Goal: Check status: Check status

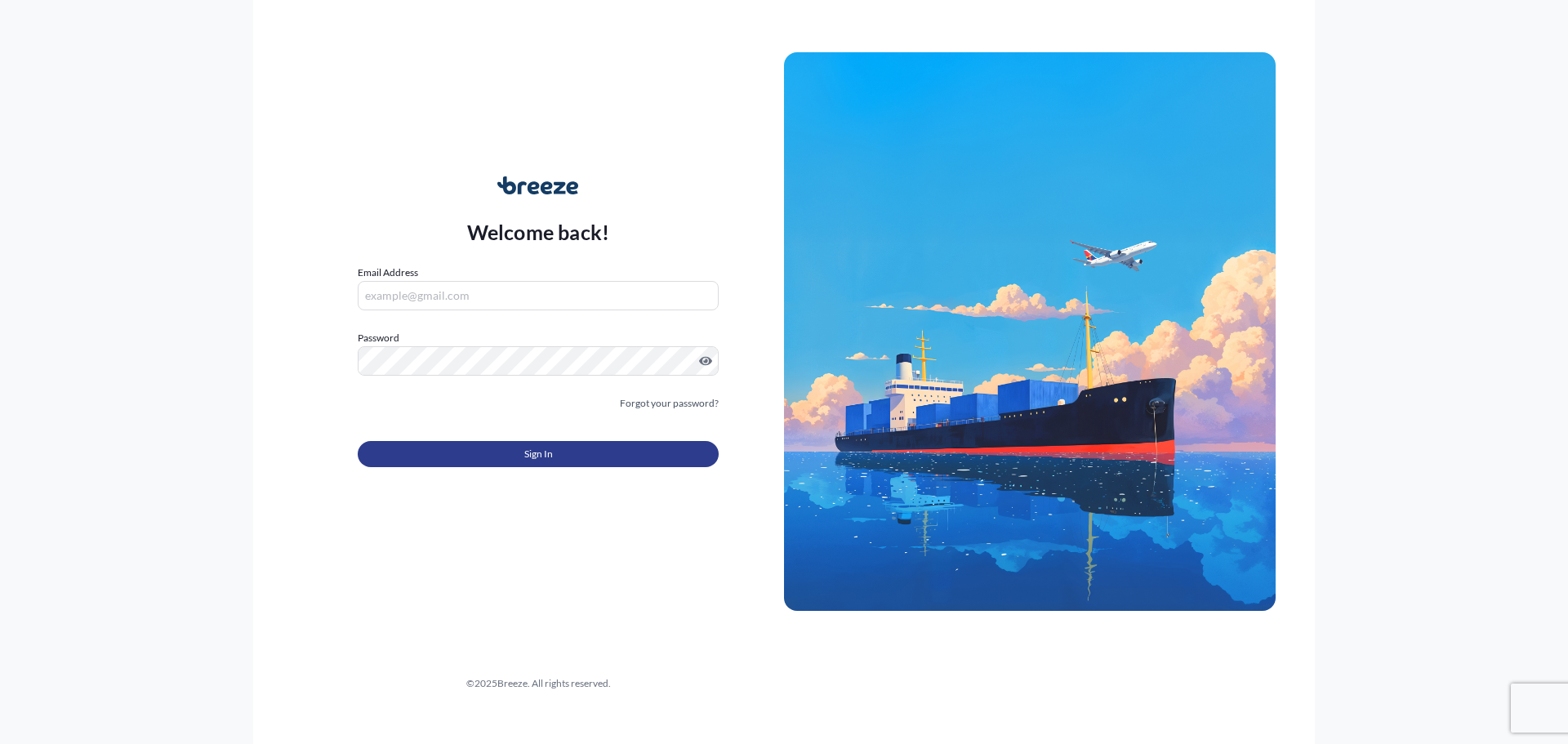
type input "[PERSON_NAME][EMAIL_ADDRESS][PERSON_NAME][DOMAIN_NAME]"
click at [531, 458] on span "Sign In" at bounding box center [538, 454] width 28 height 16
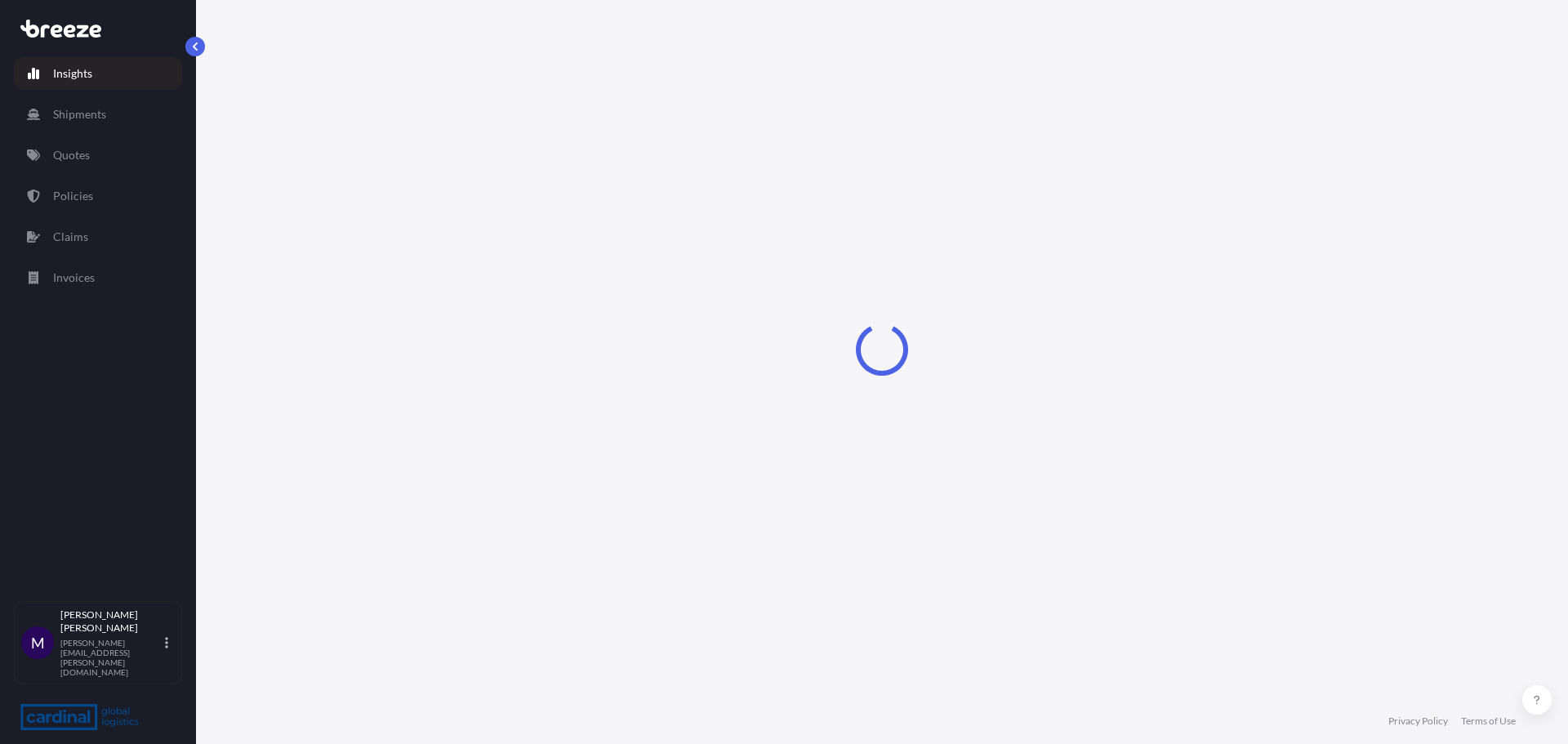
select select "2025"
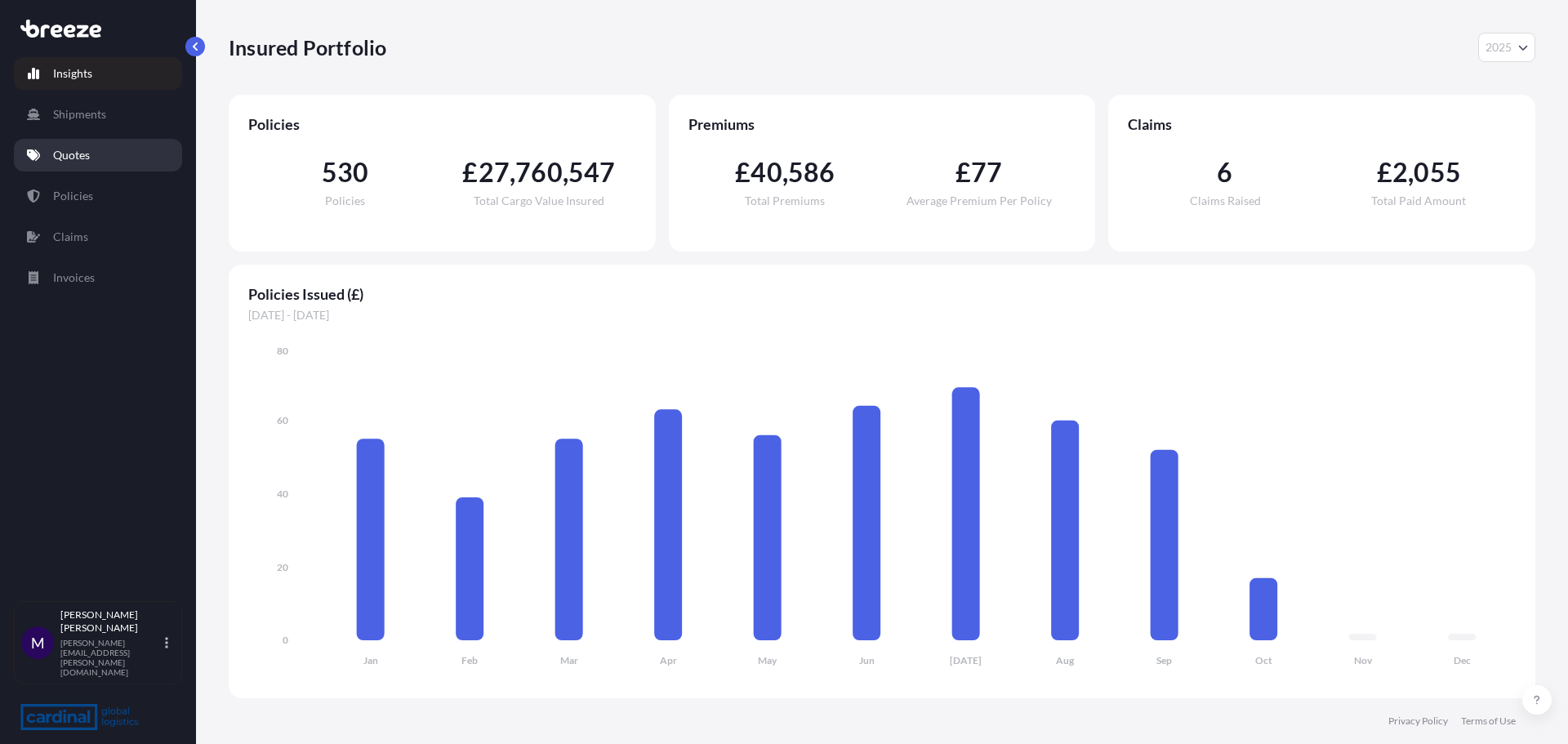
click at [78, 152] on p "Quotes" at bounding box center [71, 155] width 36 height 16
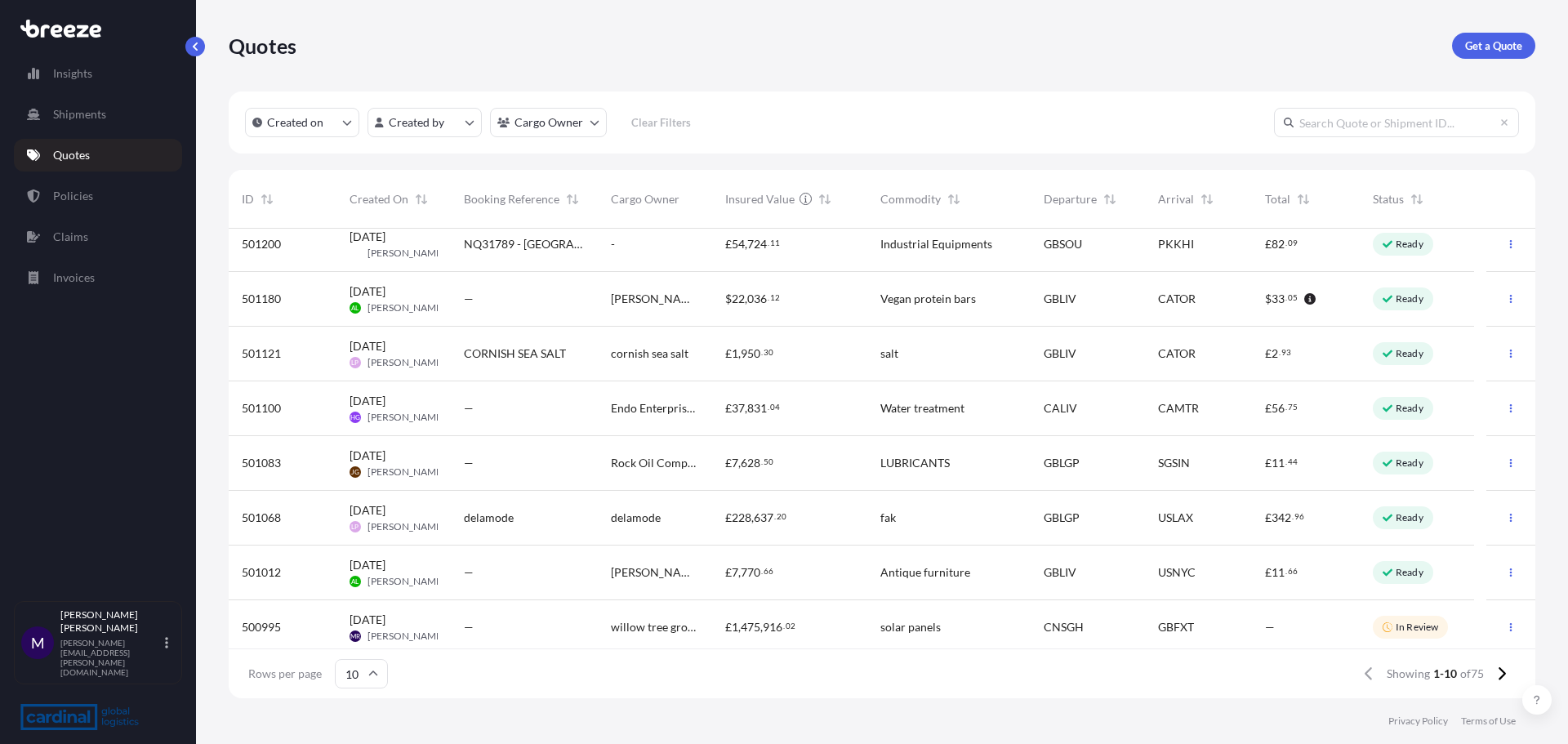
scroll to position [127, 0]
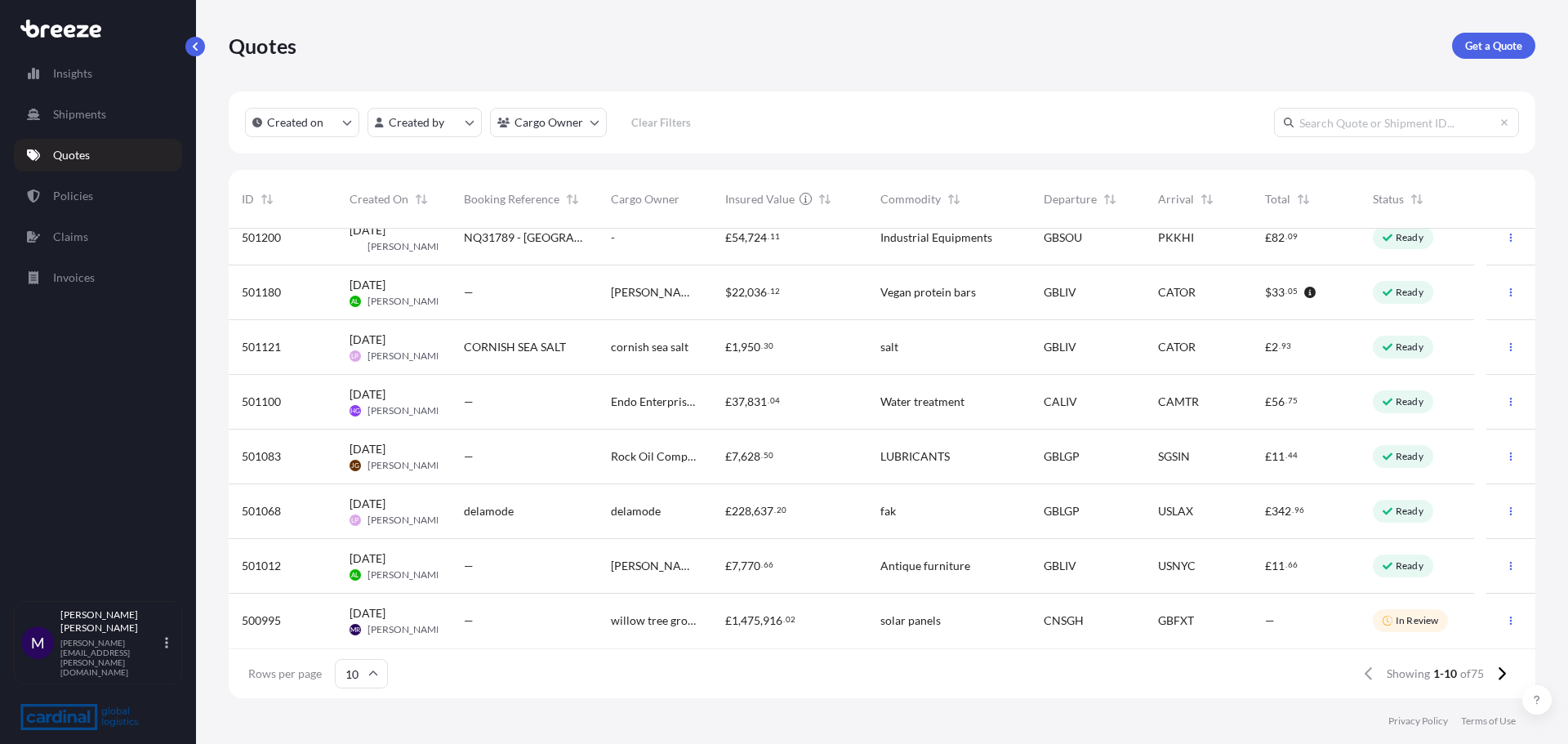
click at [306, 628] on div "500995" at bounding box center [283, 621] width 82 height 16
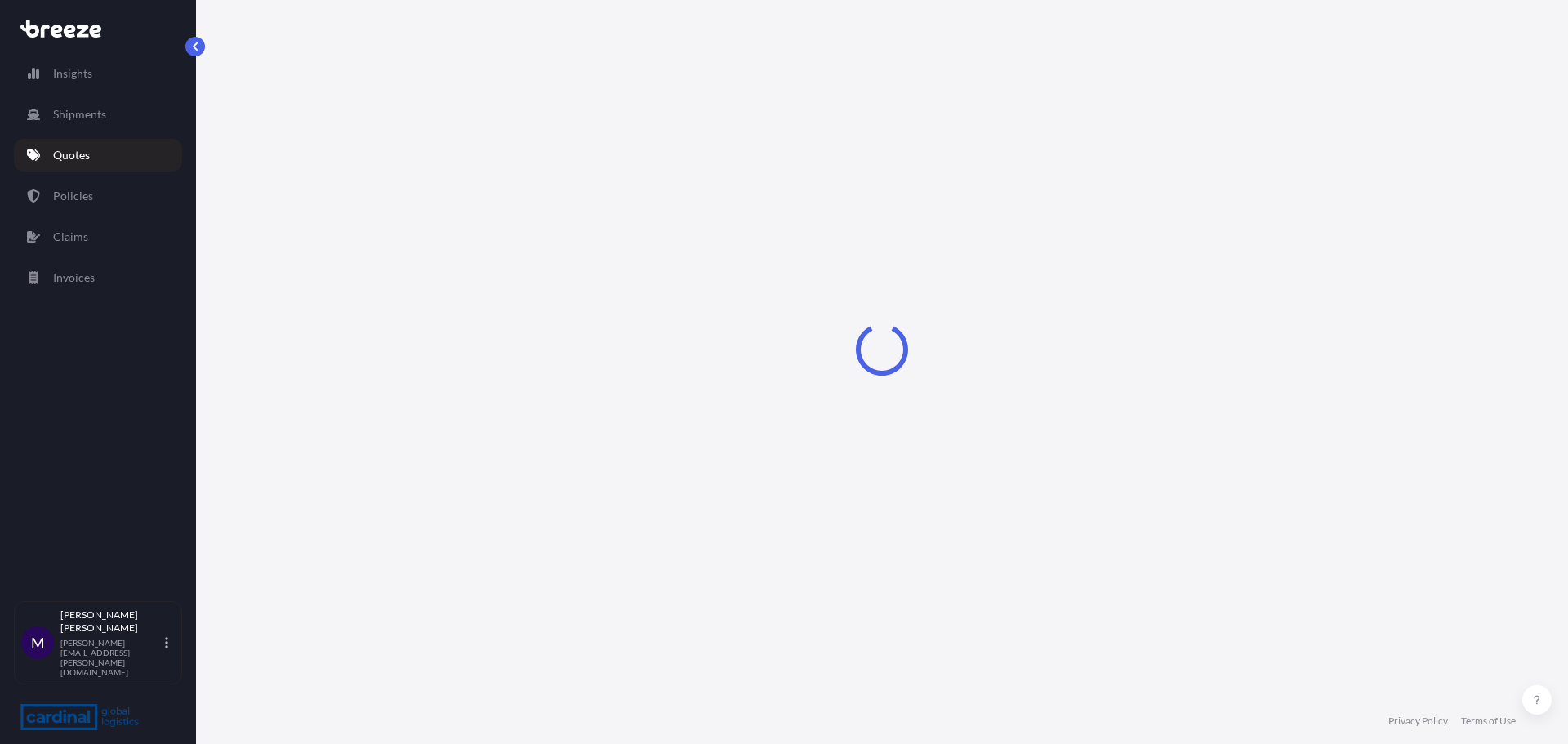
select select "Road"
select select "Sea"
select select "Road"
select select "2"
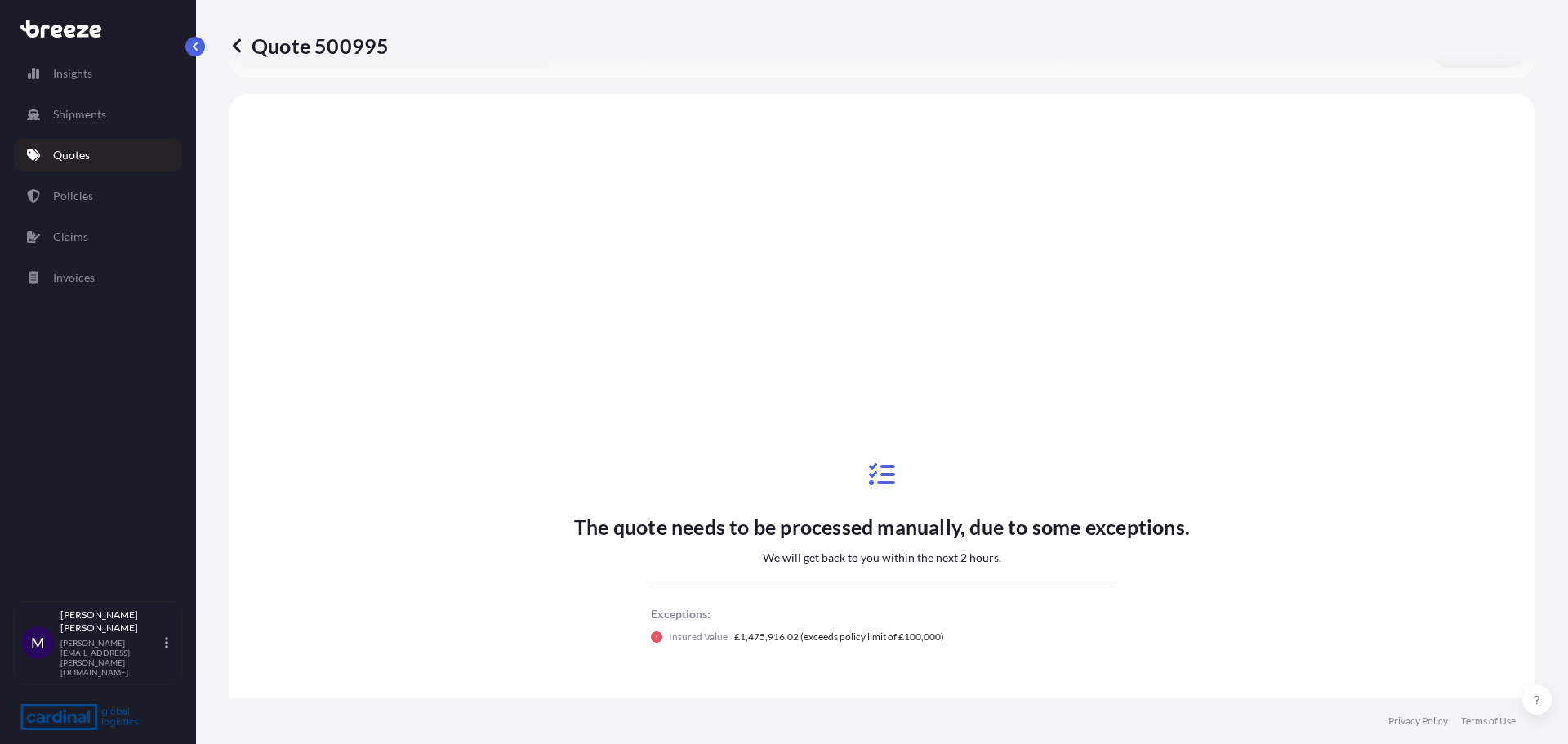
scroll to position [653, 0]
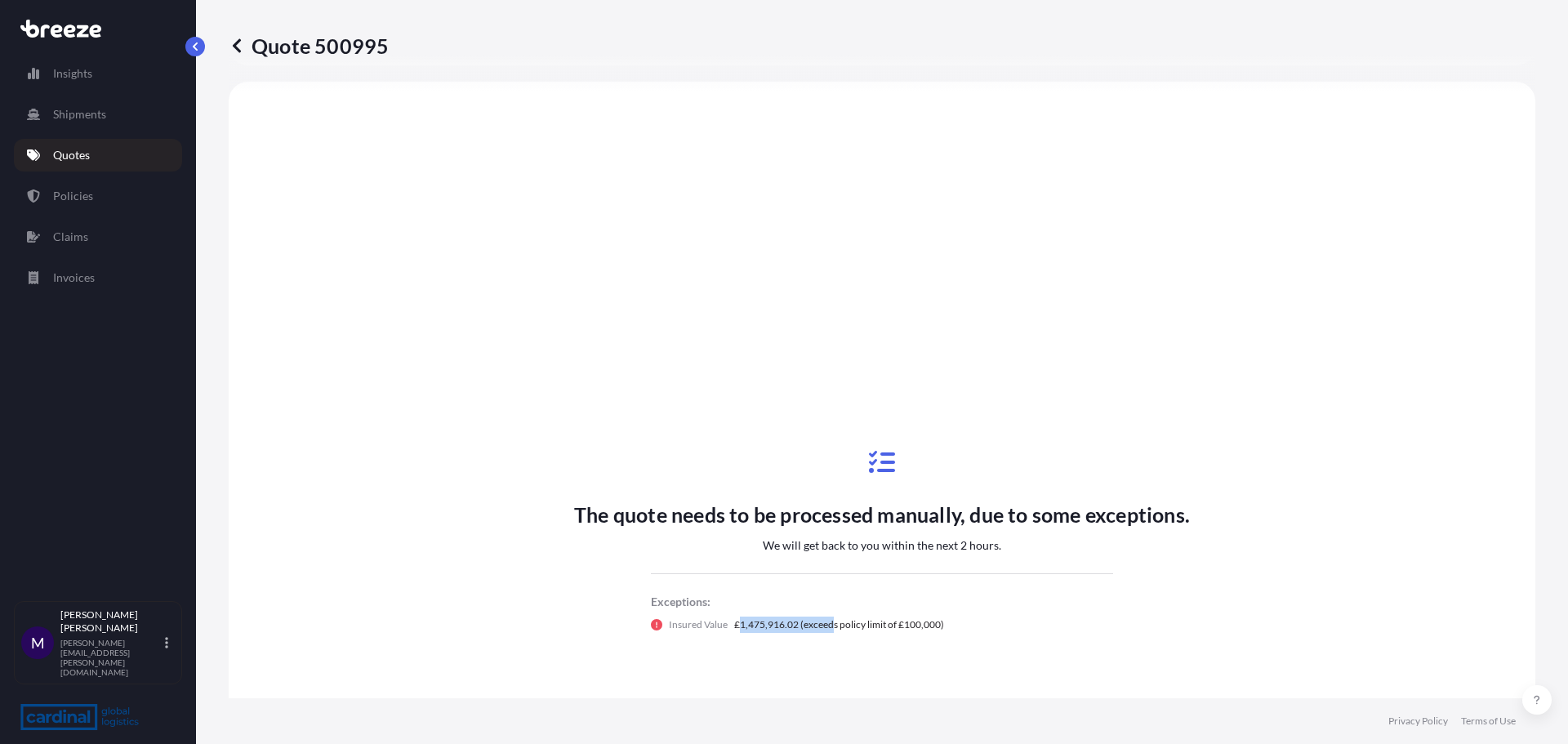
drag, startPoint x: 732, startPoint y: 625, endPoint x: 880, endPoint y: 625, distance: 148.0
click at [880, 625] on p "£1,475,916.02 (exceeds policy limit of £100,000)" at bounding box center [840, 624] width 210 height 16
